Goal: Transaction & Acquisition: Purchase product/service

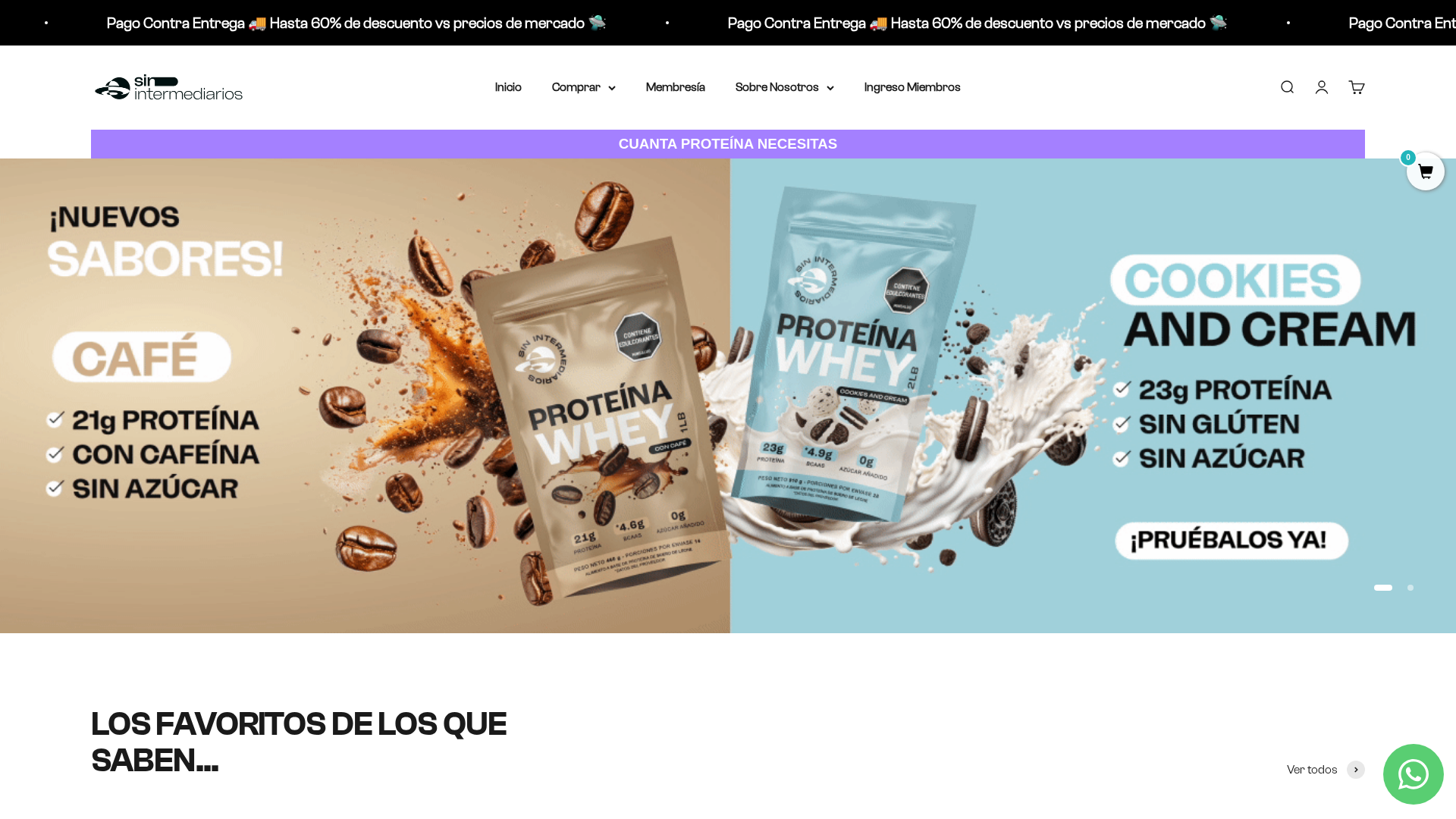
scroll to position [89, 0]
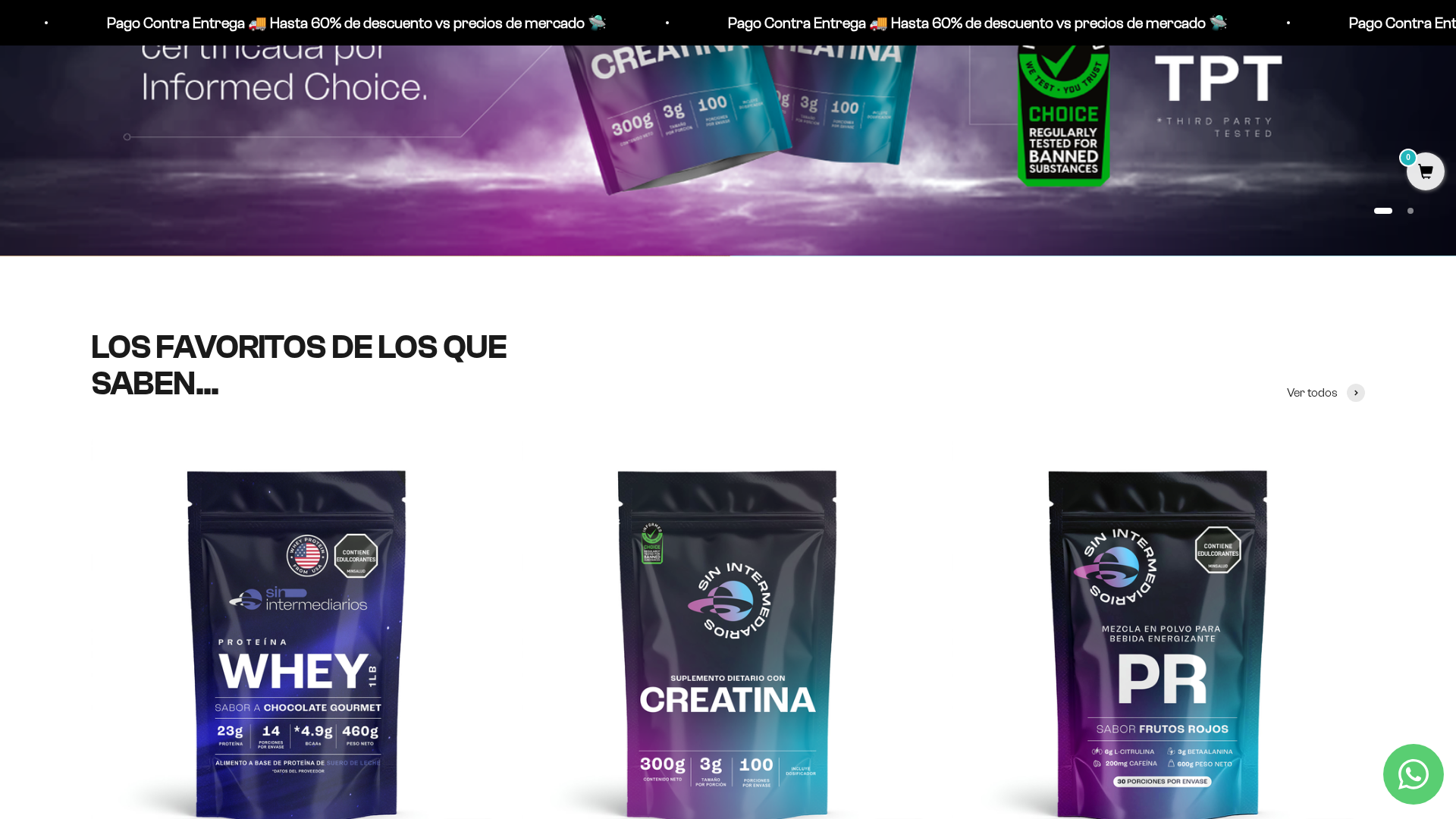
scroll to position [378, 0]
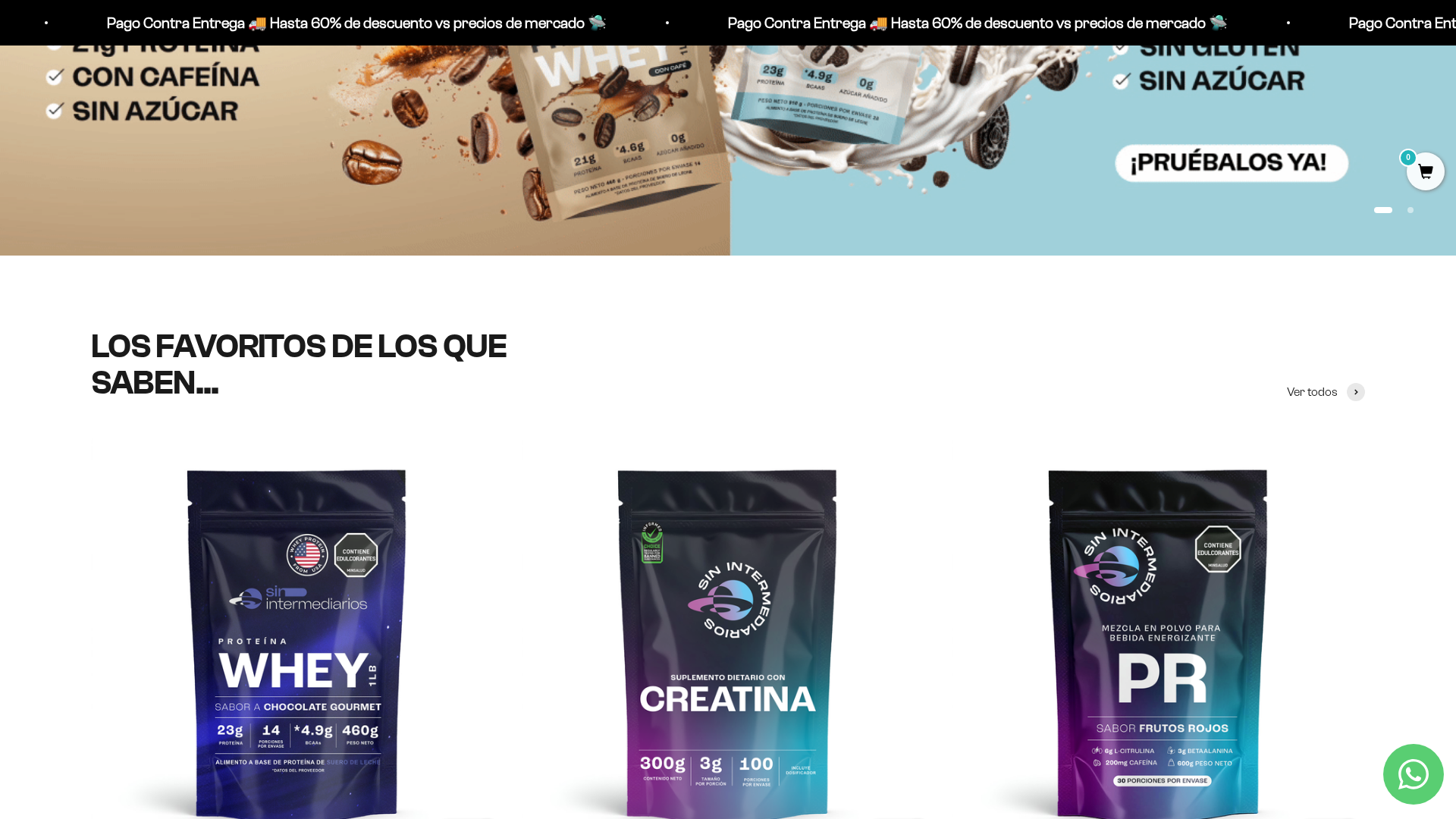
scroll to position [589, 0]
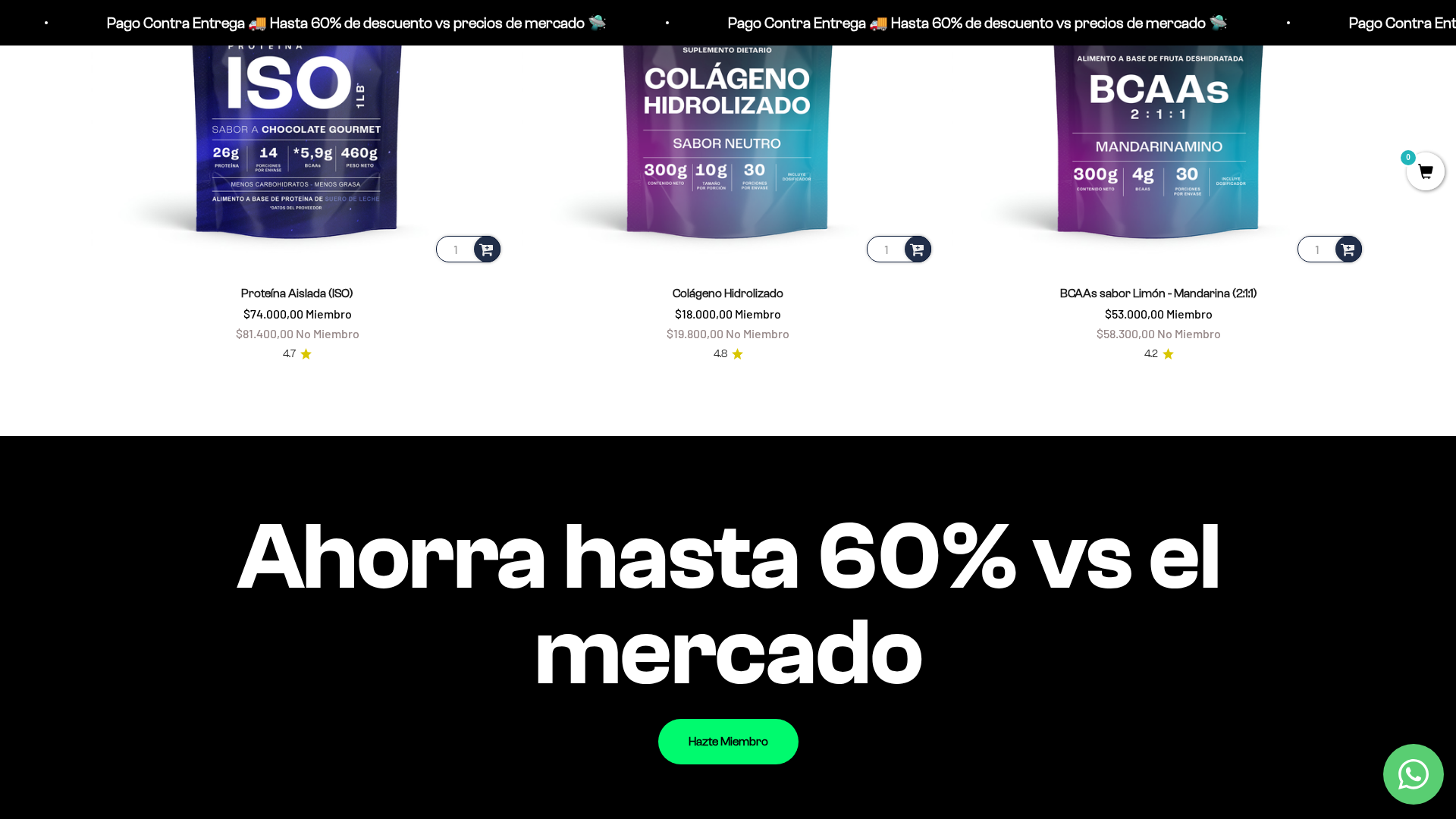
scroll to position [1596, 0]
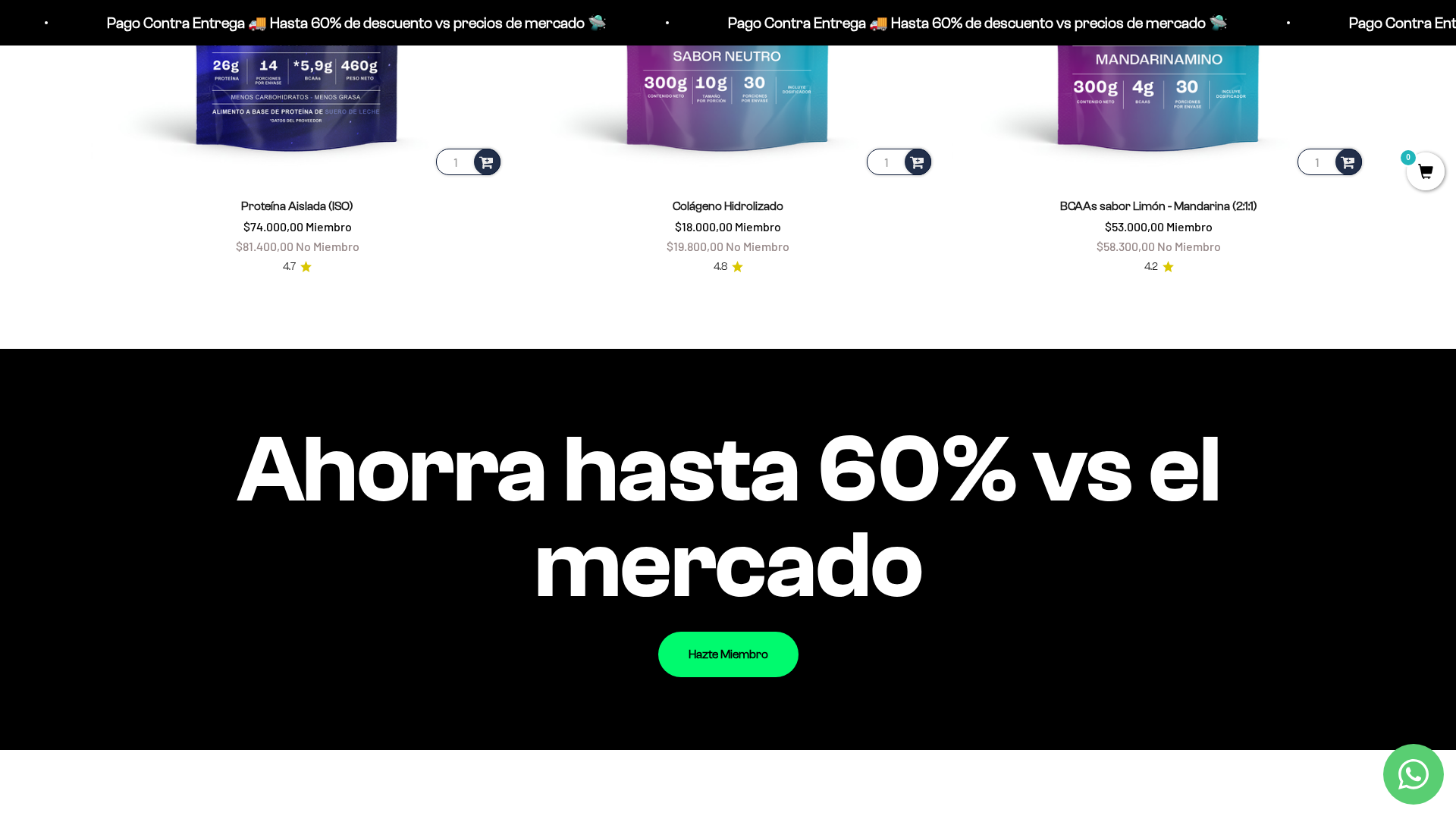
click at [1159, 212] on link "BCAAs sabor Limón - Mandarina (2:1:1)" at bounding box center [1159, 206] width 197 height 13
